Goal: Find specific page/section: Find specific page/section

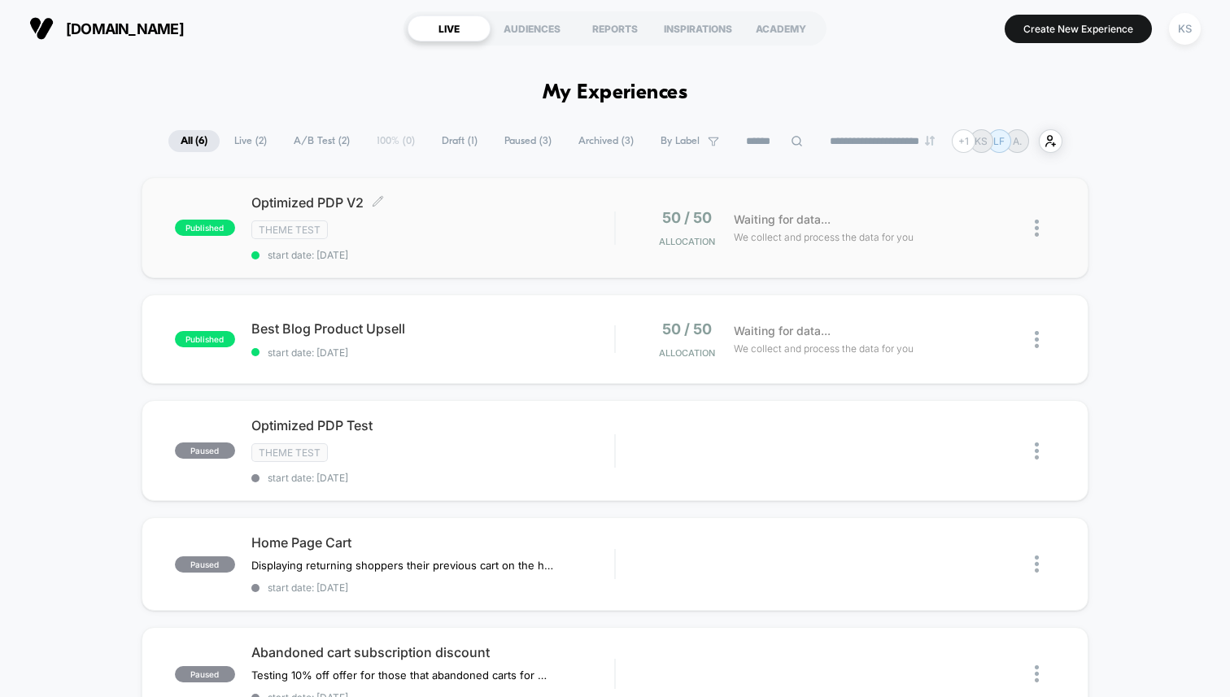
click at [416, 224] on div "Theme Test" at bounding box center [432, 230] width 363 height 19
